Goal: Information Seeking & Learning: Understand process/instructions

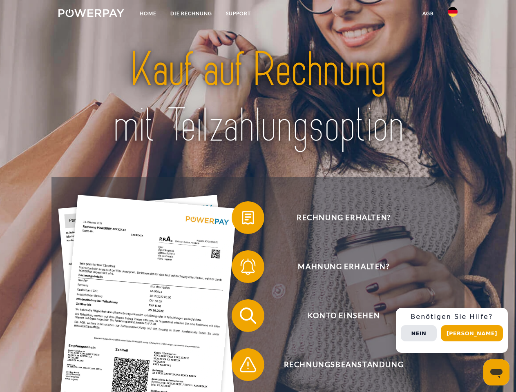
click at [91, 14] on img at bounding box center [91, 13] width 66 height 8
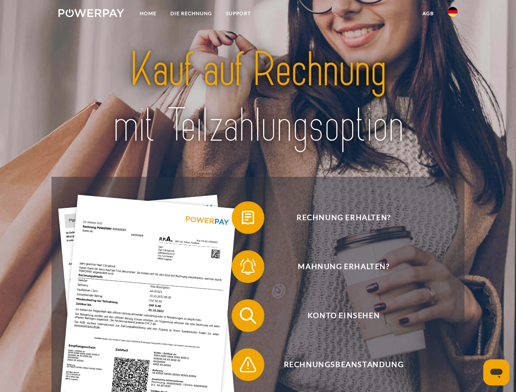
click at [453, 14] on img at bounding box center [453, 12] width 10 height 10
click at [428, 13] on link "agb" at bounding box center [428, 13] width 25 height 15
click at [242, 219] on span at bounding box center [235, 217] width 41 height 41
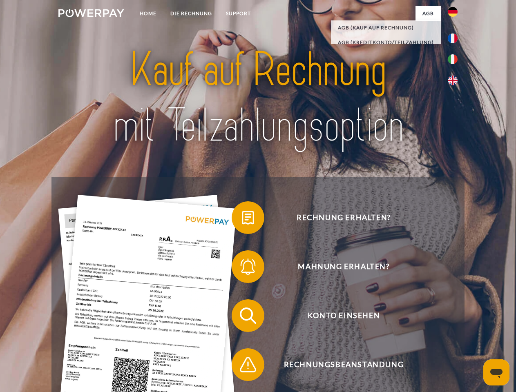
click at [242, 268] on span at bounding box center [235, 266] width 41 height 41
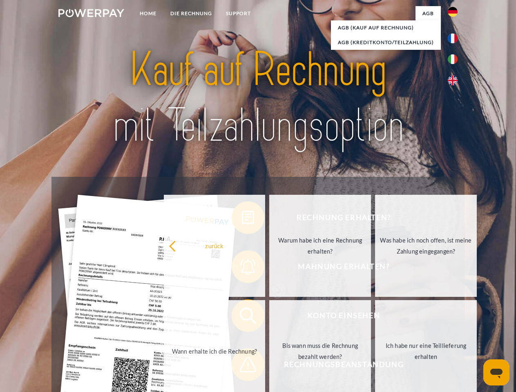
click at [269, 317] on link "Bis wann muss die Rechnung bezahlt werden?" at bounding box center [320, 351] width 102 height 102
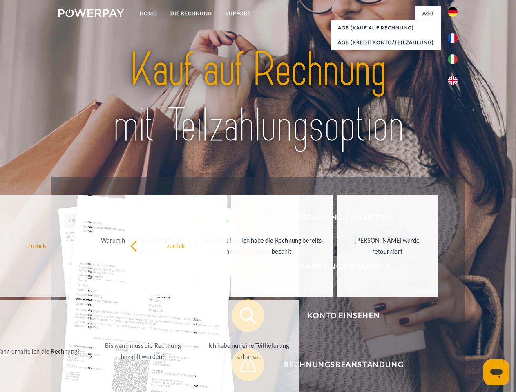
click at [242, 367] on span at bounding box center [235, 364] width 41 height 41
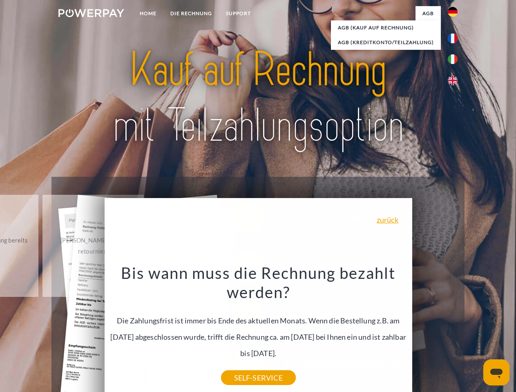
click at [455, 331] on div "Rechnung erhalten? Mahnung erhalten? Konto einsehen" at bounding box center [257, 340] width 413 height 327
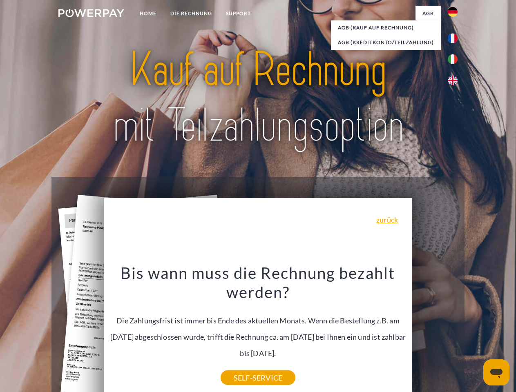
click at [435, 332] on span "Konto einsehen" at bounding box center [344, 315] width 200 height 33
click at [475, 333] on header "Home DIE RECHNUNG SUPPORT" at bounding box center [258, 282] width 516 height 564
